Goal: Obtain resource: Obtain resource

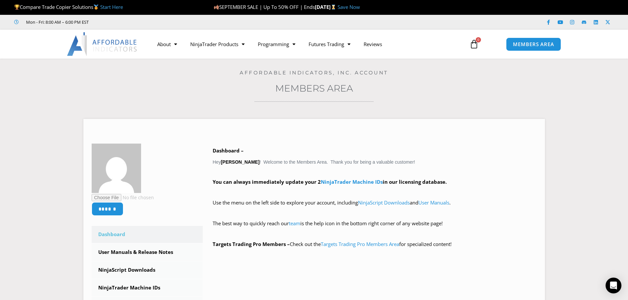
scroll to position [33, 0]
click at [374, 204] on link "NinjaScript Downloads" at bounding box center [384, 202] width 52 height 7
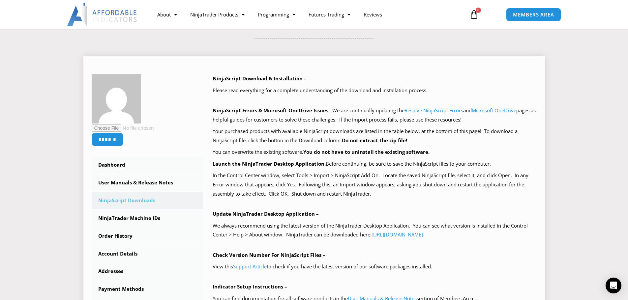
scroll to position [165, 0]
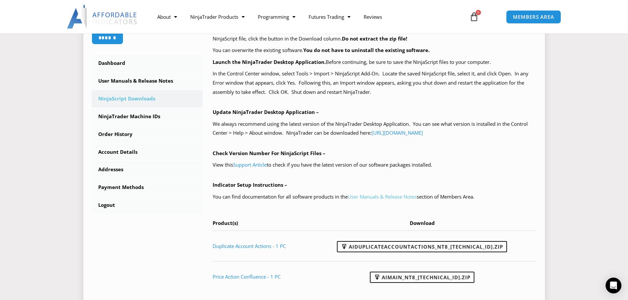
click at [387, 198] on link "User Manuals & Release Notes" at bounding box center [382, 196] width 69 height 7
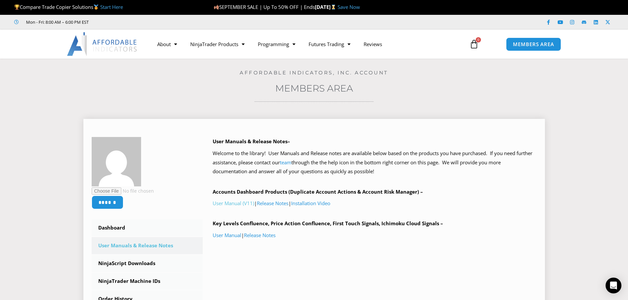
click at [242, 205] on link "User Manual (V11)" at bounding box center [234, 203] width 42 height 7
click at [234, 205] on link "User Manual (V11)" at bounding box center [234, 203] width 42 height 7
